Goal: Task Accomplishment & Management: Manage account settings

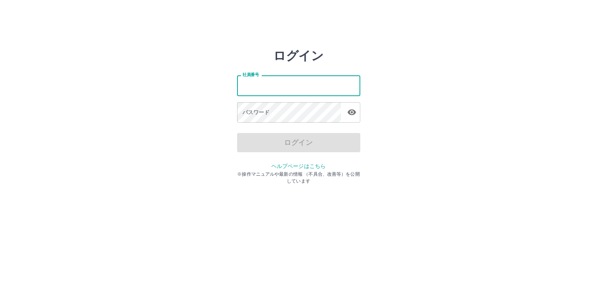
click at [270, 86] on input "社員番号" at bounding box center [298, 85] width 123 height 20
type input "*******"
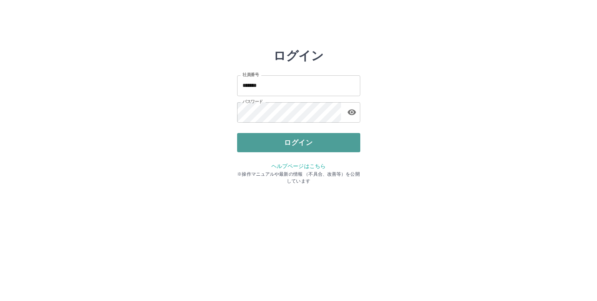
click at [308, 141] on button "ログイン" at bounding box center [298, 142] width 123 height 19
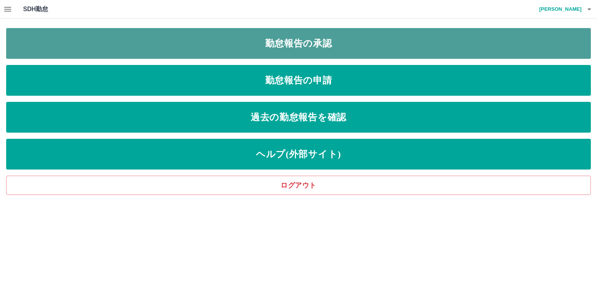
click at [303, 42] on link "勤怠報告の承認" at bounding box center [298, 43] width 584 height 31
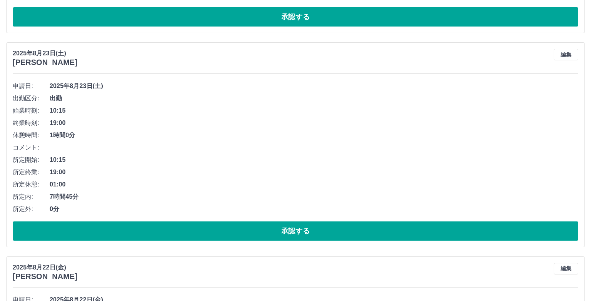
scroll to position [385, 0]
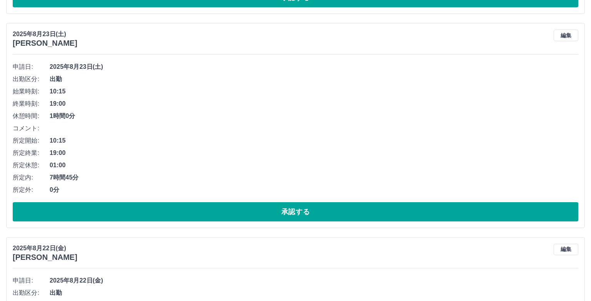
click at [558, 152] on span "19:00" at bounding box center [314, 153] width 529 height 9
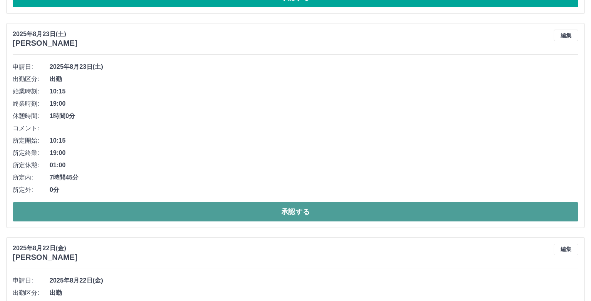
click at [303, 212] on button "承認する" at bounding box center [296, 211] width 566 height 19
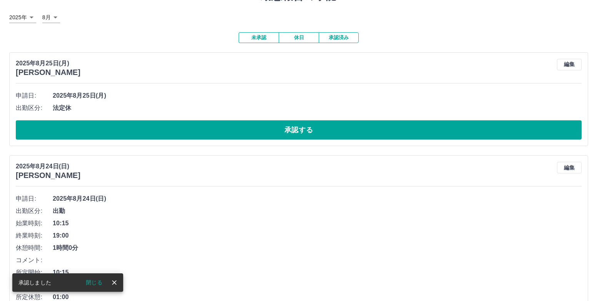
scroll to position [0, 0]
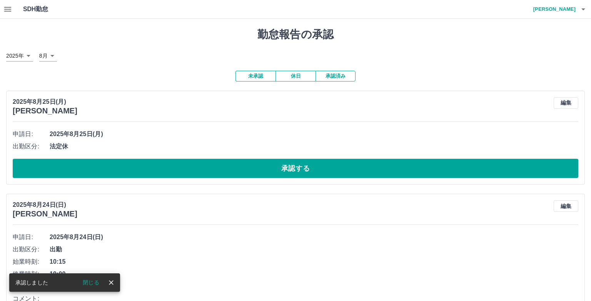
click at [8, 9] on icon "button" at bounding box center [7, 9] width 9 height 9
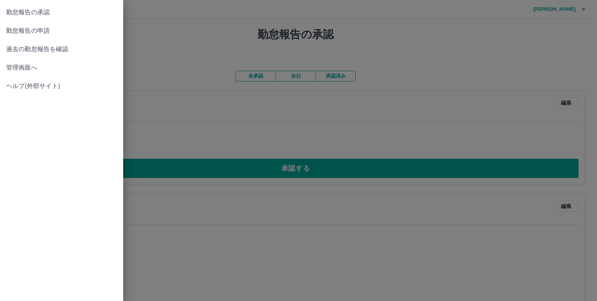
drag, startPoint x: 567, startPoint y: 8, endPoint x: 571, endPoint y: 10, distance: 4.5
click at [567, 9] on div at bounding box center [298, 150] width 597 height 301
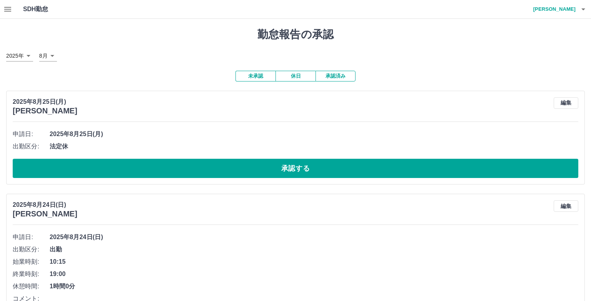
click at [579, 10] on icon "button" at bounding box center [583, 9] width 9 height 9
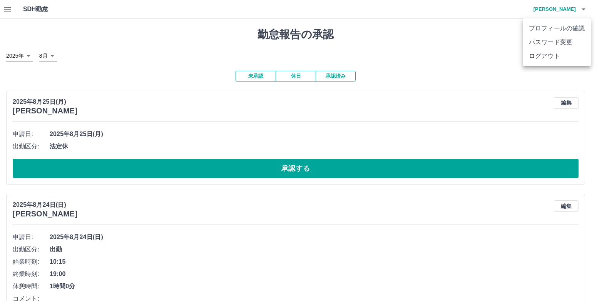
click at [554, 52] on li "ログアウト" at bounding box center [557, 56] width 68 height 14
